Goal: Information Seeking & Learning: Learn about a topic

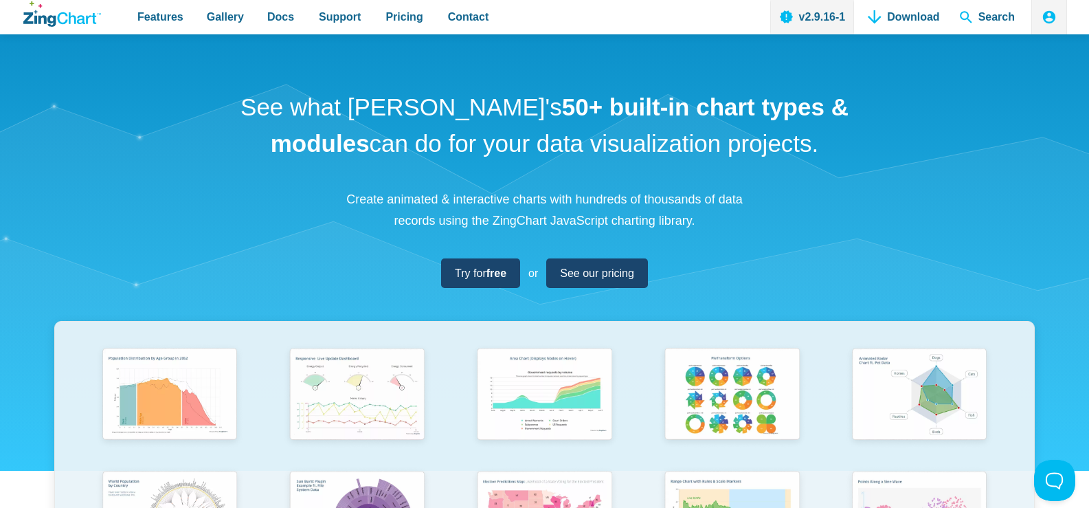
click at [287, 101] on h1 "See what [PERSON_NAME]'s 50+ built-in chart types & modules can do for your dat…" at bounding box center [545, 125] width 618 height 72
click at [385, 13] on span "Pricing" at bounding box center [403, 17] width 37 height 19
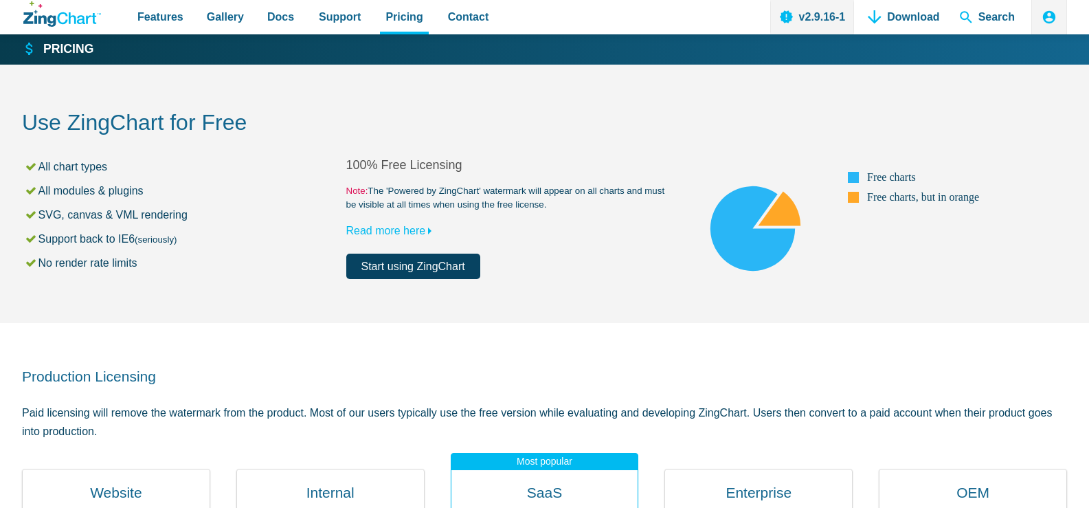
click at [617, 93] on div "Use ZingChart for Free All chart types All modules & plugins SVG, canvas & VML …" at bounding box center [544, 194] width 1045 height 258
click at [403, 227] on link "Read more here" at bounding box center [392, 231] width 92 height 12
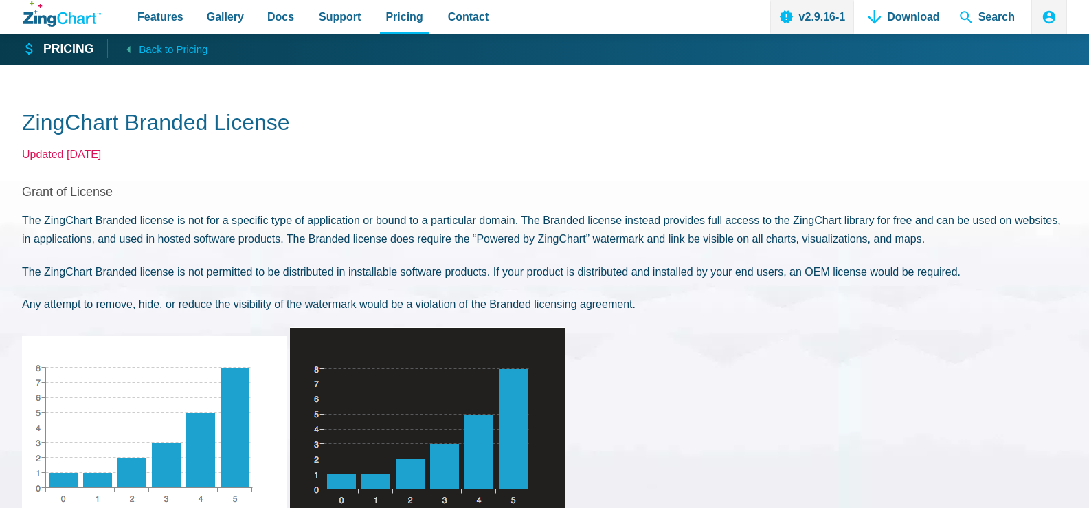
click at [596, 153] on p "Updated [DATE]" at bounding box center [544, 154] width 1045 height 19
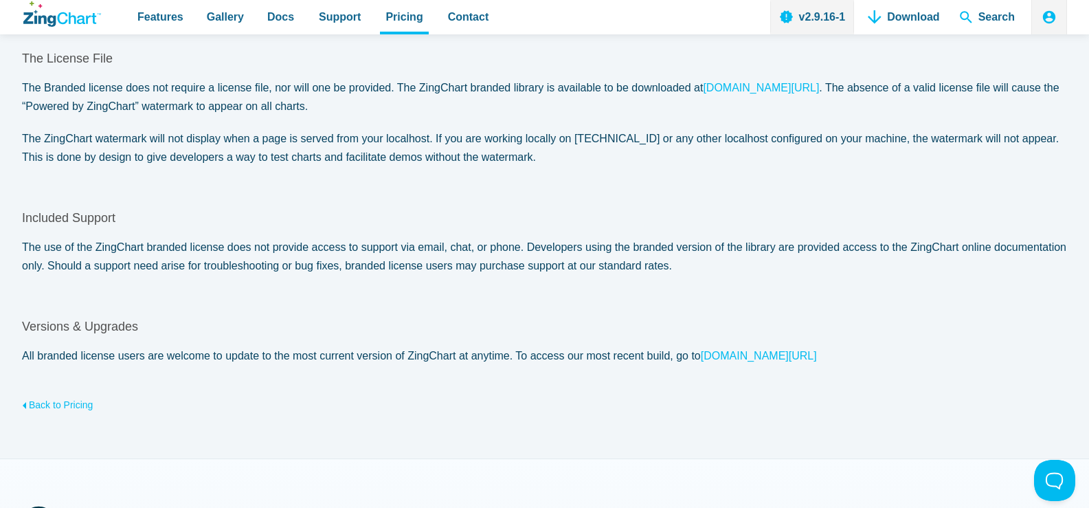
scroll to position [550, 0]
